Goal: Information Seeking & Learning: Learn about a topic

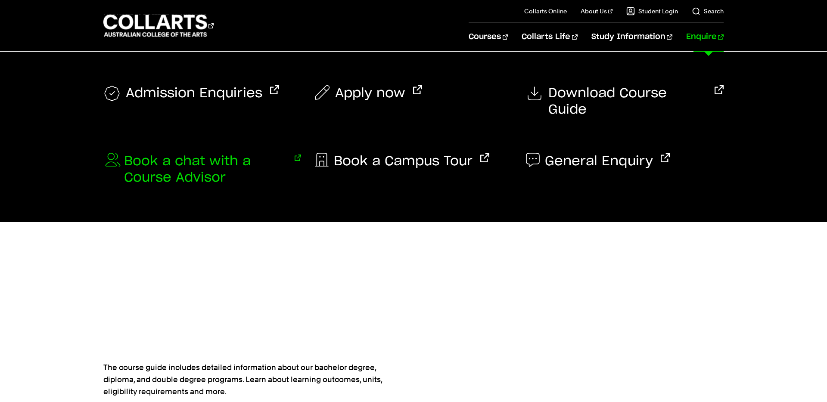
drag, startPoint x: 204, startPoint y: 144, endPoint x: 213, endPoint y: 146, distance: 9.3
click at [204, 153] on span "Book a chat with a Course Advisor" at bounding box center [205, 169] width 163 height 33
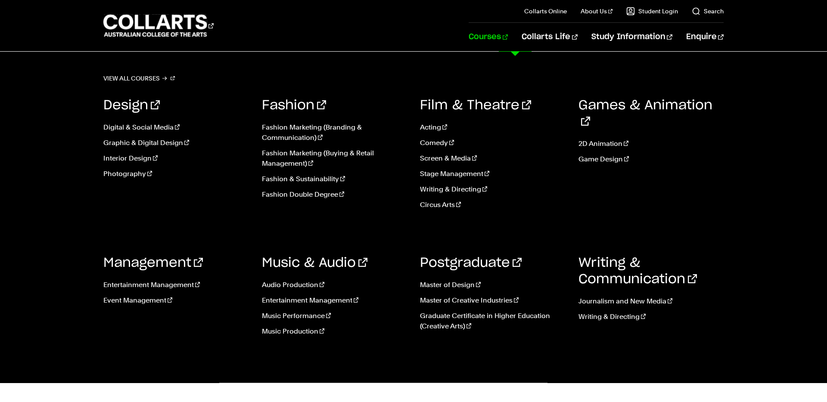
click at [508, 37] on link "Courses" at bounding box center [488, 37] width 39 height 28
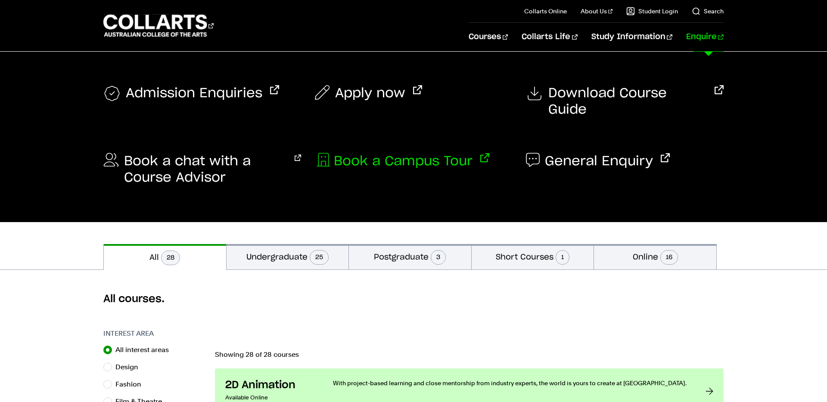
click at [435, 153] on span "Book a Campus Tour" at bounding box center [403, 161] width 139 height 16
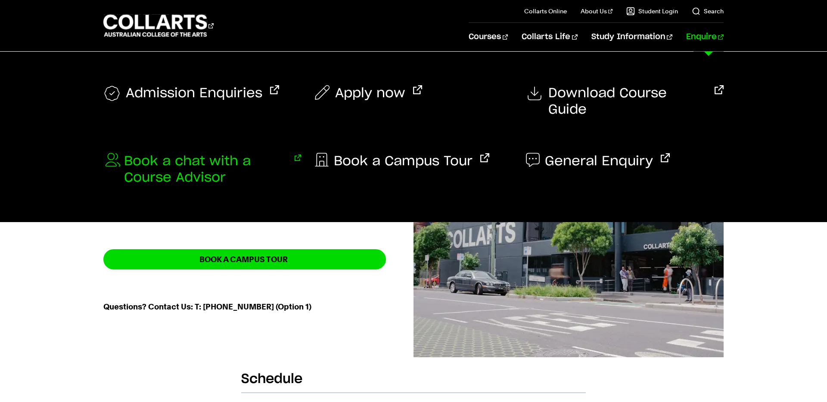
click at [192, 153] on span "Book a chat with a Course Advisor" at bounding box center [205, 169] width 163 height 33
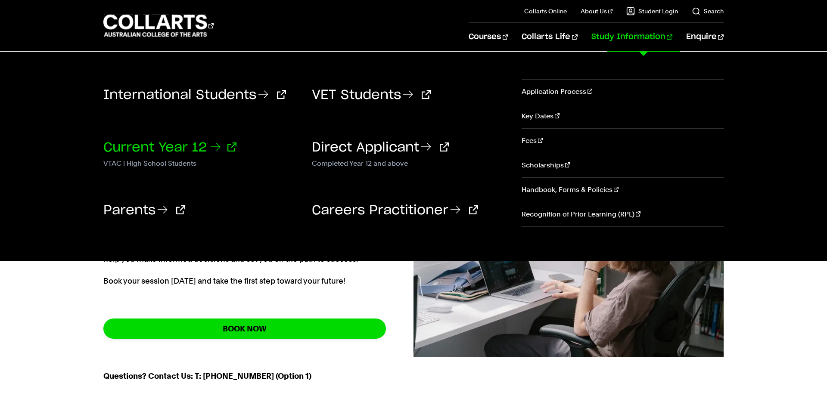
click at [166, 149] on link "Current Year 12" at bounding box center [169, 147] width 133 height 13
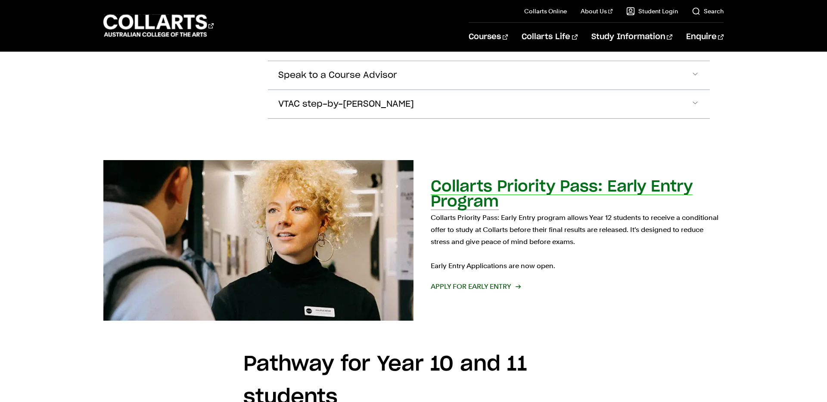
scroll to position [969, 0]
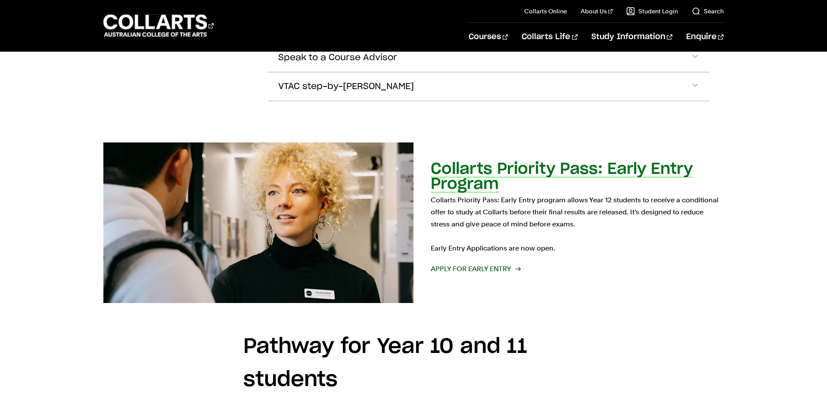
click at [457, 162] on h2 "Collarts Priority Pass: Early Entry Program" at bounding box center [562, 177] width 262 height 31
